Goal: Information Seeking & Learning: Check status

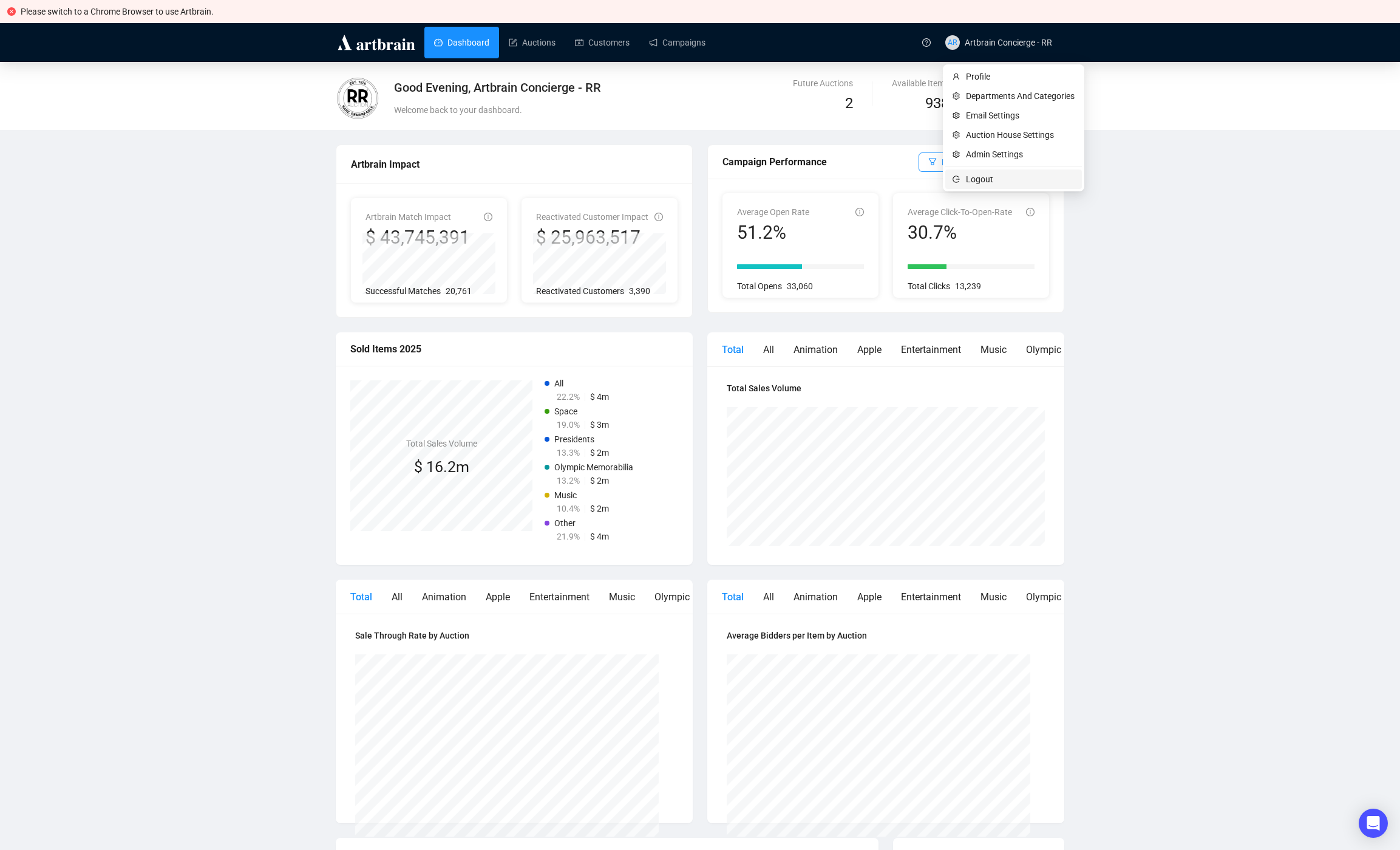
click at [985, 180] on span "Logout" at bounding box center [1020, 180] width 109 height 13
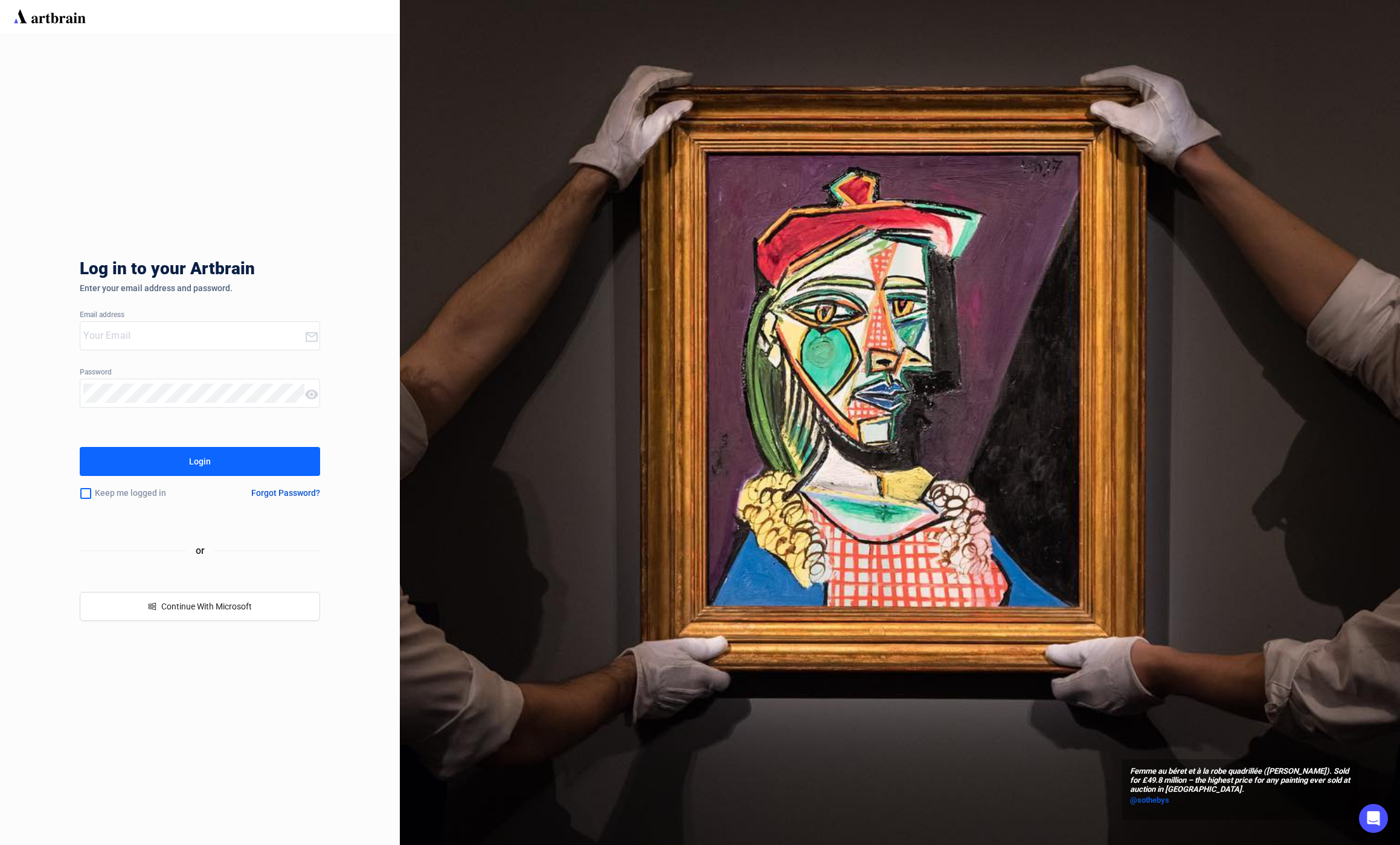
click at [146, 336] on input "email" at bounding box center [194, 335] width 221 height 19
click at [162, 329] on input "email" at bounding box center [194, 335] width 221 height 19
type input "[EMAIL_ADDRESS][DOMAIN_NAME]"
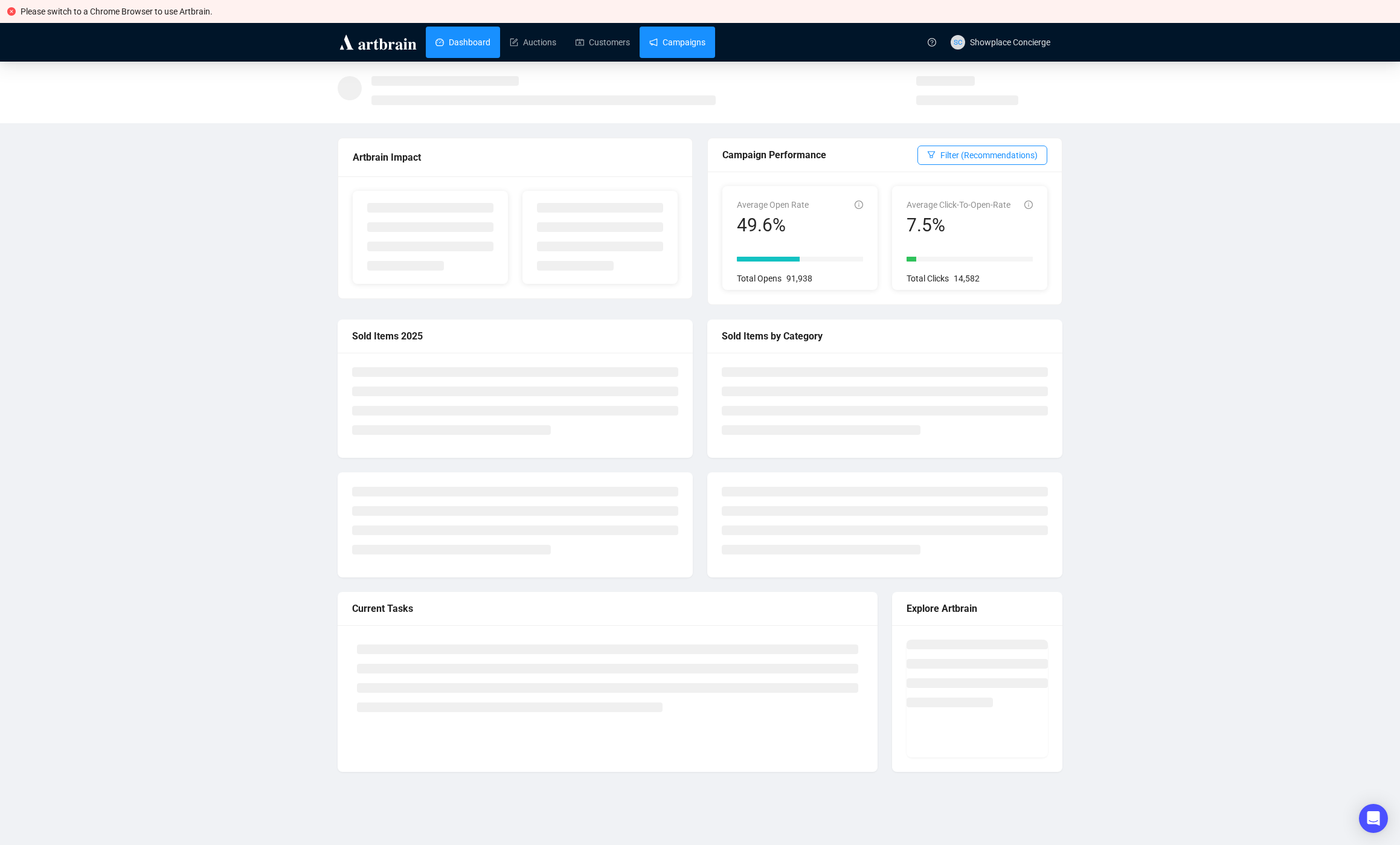
click at [675, 44] on link "Campaigns" at bounding box center [677, 42] width 56 height 31
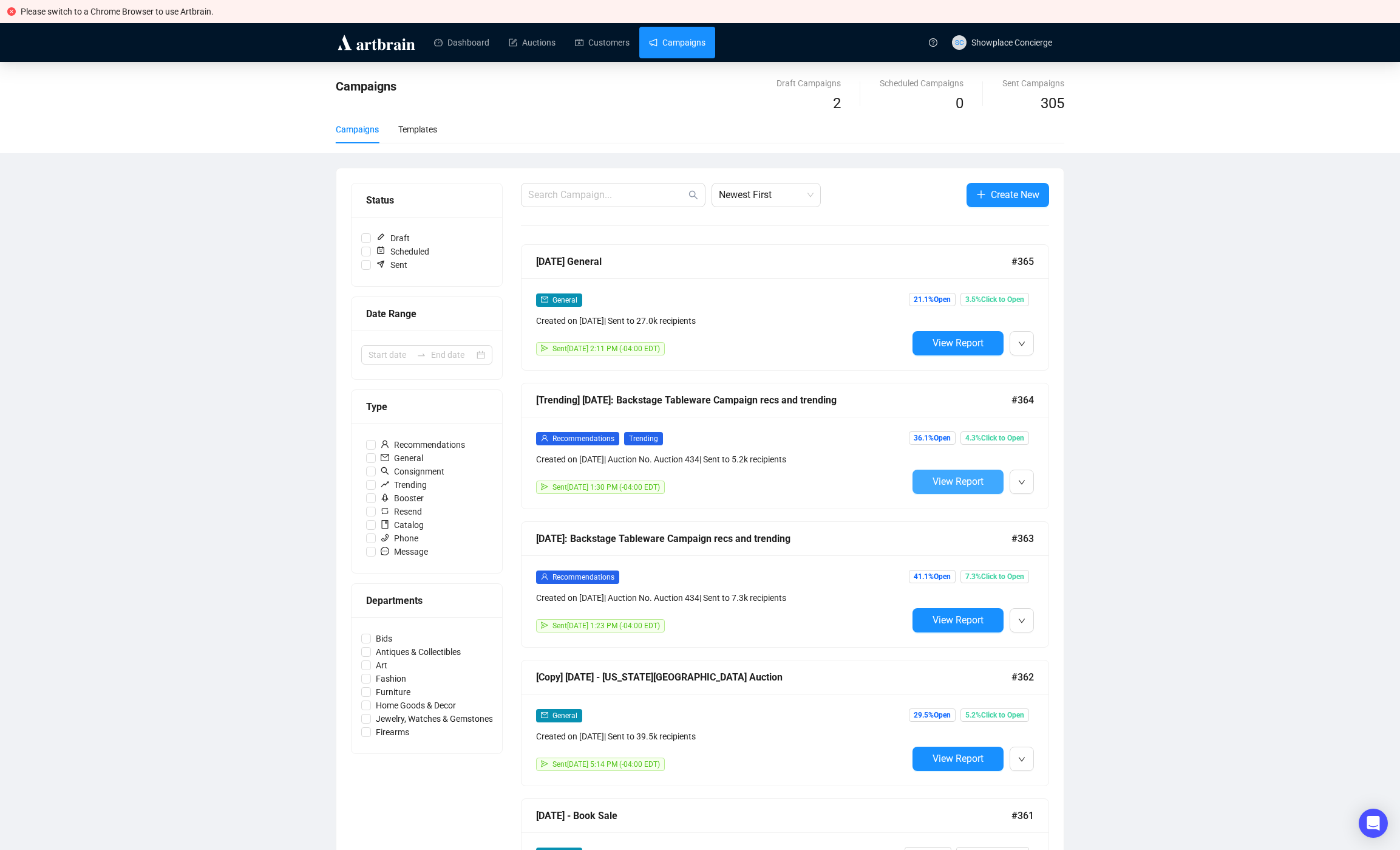
click at [945, 485] on span "View Report" at bounding box center [958, 480] width 51 height 11
